Goal: Navigation & Orientation: Find specific page/section

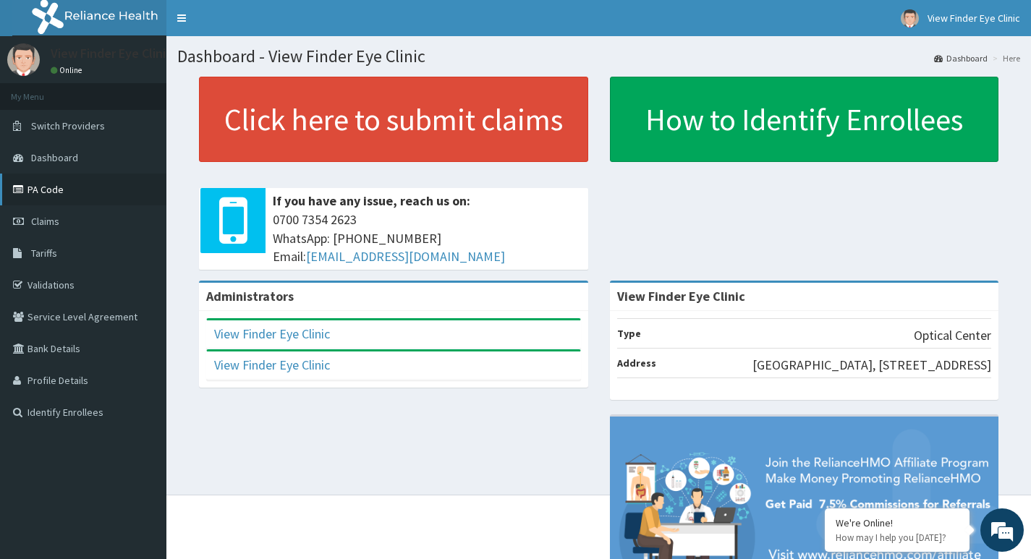
click at [64, 201] on link "PA Code" at bounding box center [83, 190] width 166 height 32
click at [89, 255] on link "Tariffs" at bounding box center [83, 253] width 166 height 32
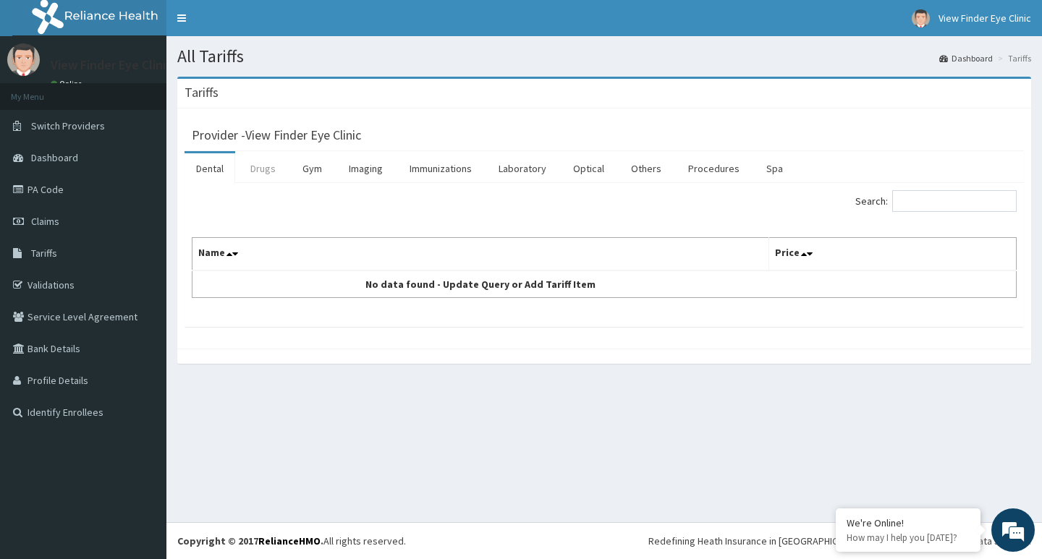
click at [276, 168] on link "Drugs" at bounding box center [263, 168] width 48 height 30
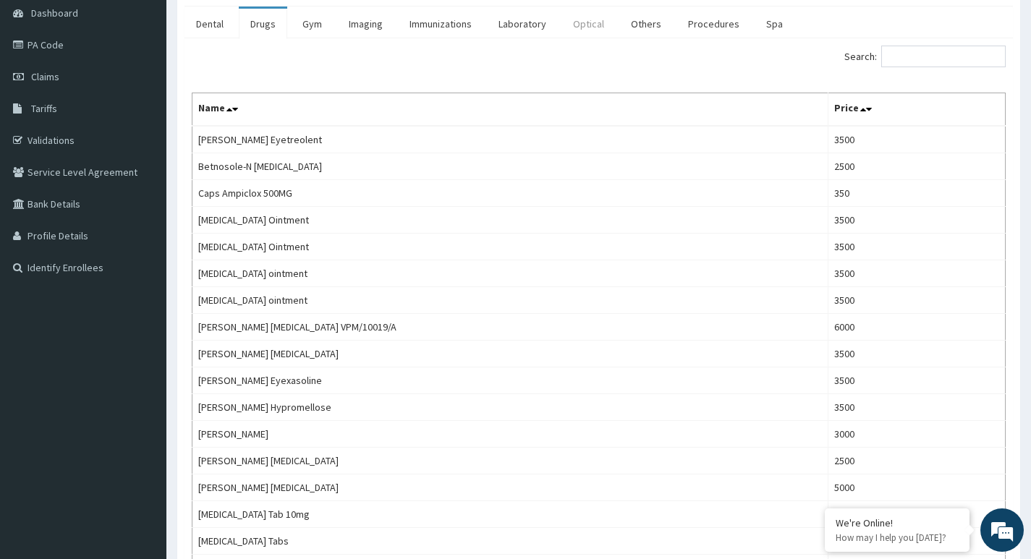
click at [583, 15] on link "Optical" at bounding box center [588, 24] width 54 height 30
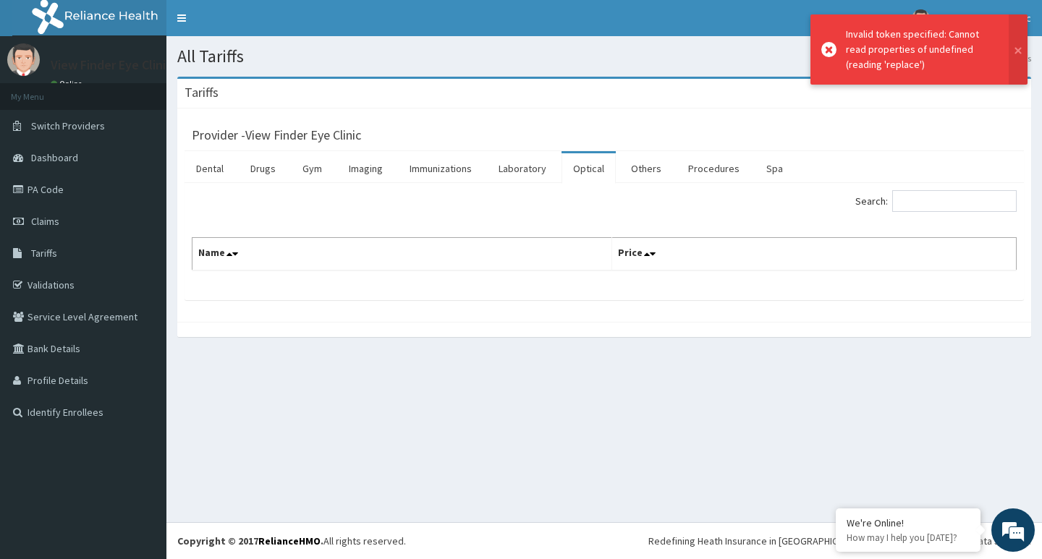
click at [585, 174] on link "Optical" at bounding box center [588, 168] width 54 height 30
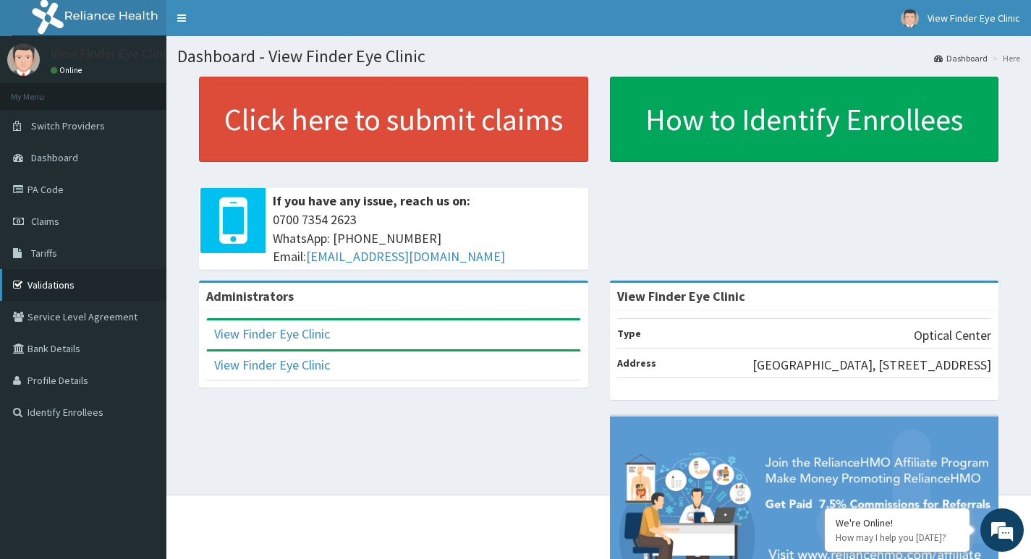
click at [75, 289] on link "Validations" at bounding box center [83, 285] width 166 height 32
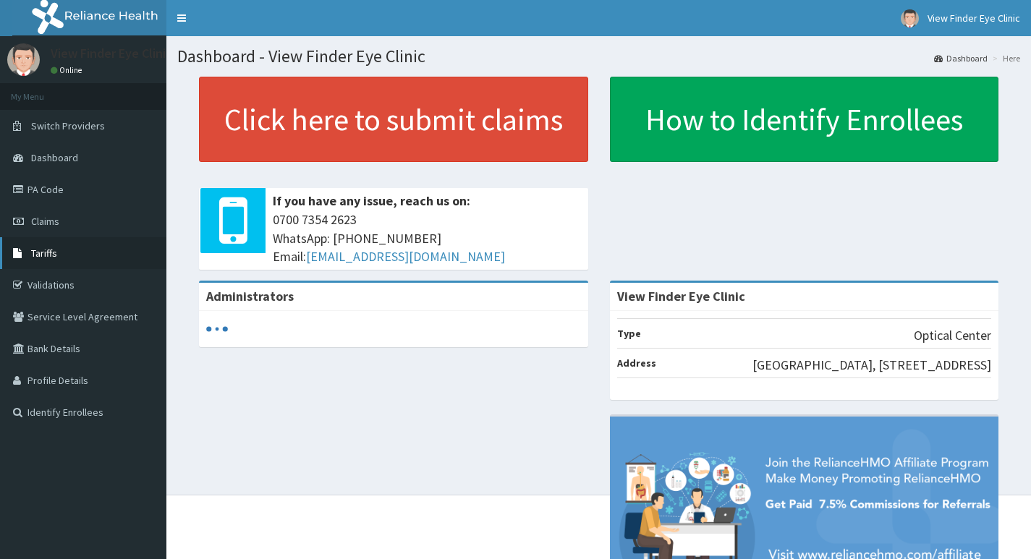
click at [66, 250] on link "Tariffs" at bounding box center [83, 253] width 166 height 32
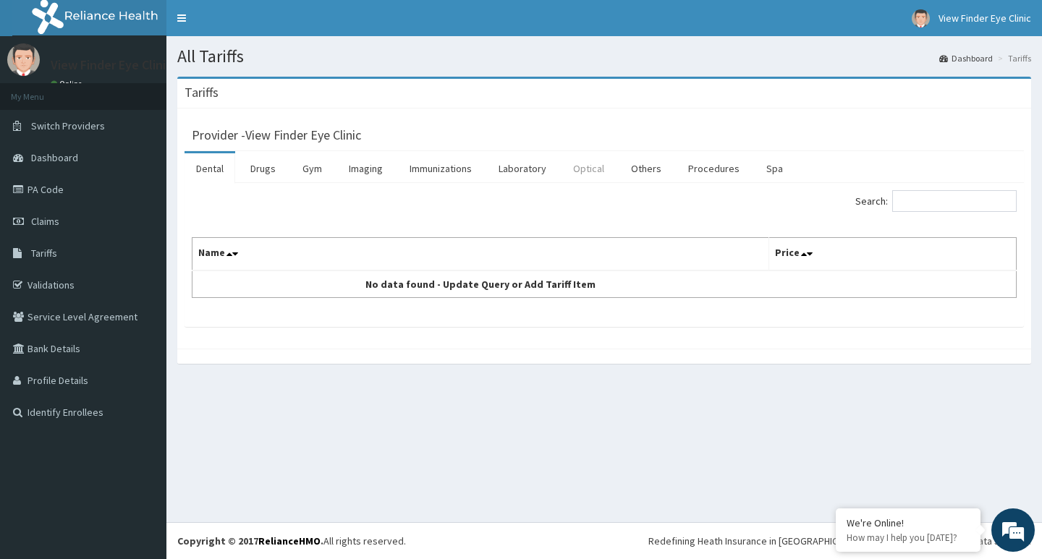
click at [600, 170] on link "Optical" at bounding box center [588, 168] width 54 height 30
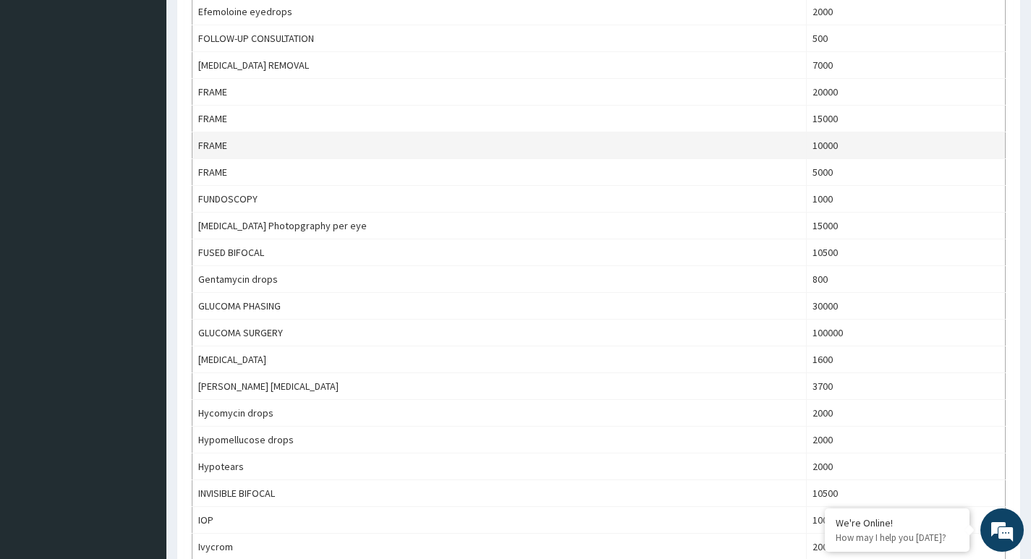
scroll to position [868, 0]
